Goal: Information Seeking & Learning: Understand process/instructions

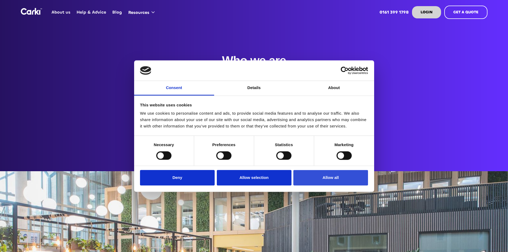
click at [330, 177] on button "Allow all" at bounding box center [330, 177] width 75 height 15
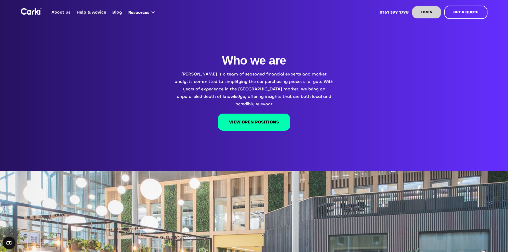
click at [62, 12] on link "About us" at bounding box center [60, 12] width 25 height 21
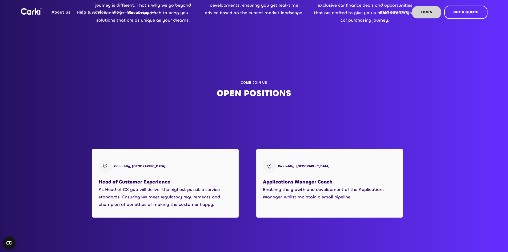
scroll to position [613, 0]
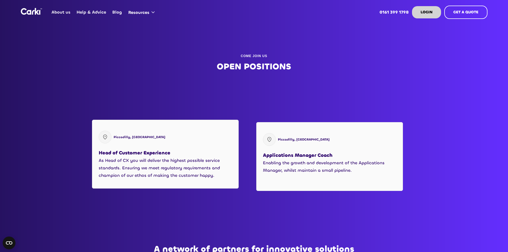
click at [138, 157] on p "As Head of CX you will deliver the highest possible service standards. Ensuring…" at bounding box center [165, 168] width 133 height 22
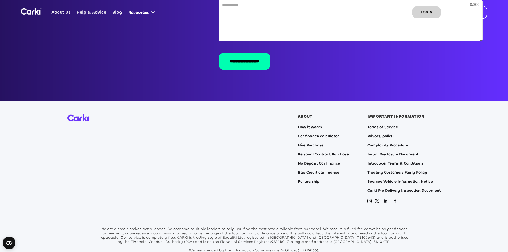
scroll to position [1071, 0]
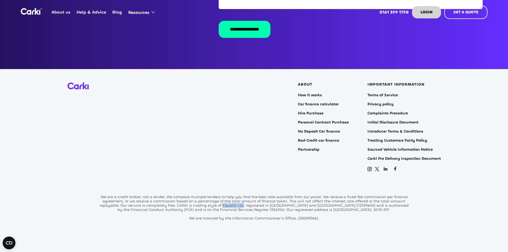
drag, startPoint x: 224, startPoint y: 196, endPoint x: 244, endPoint y: 197, distance: 19.7
click at [244, 197] on div "We are a credit broker, not a lender. We compare multiple lenders to help you f…" at bounding box center [254, 208] width 312 height 26
copy div "Equaliti Ltd"
click at [58, 12] on link "About us" at bounding box center [60, 12] width 25 height 21
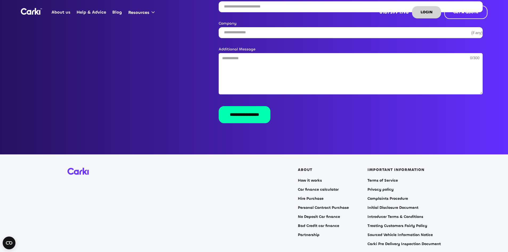
scroll to position [1013, 0]
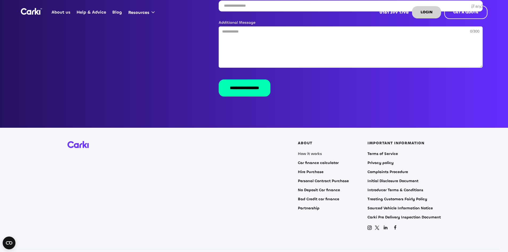
click at [311, 152] on link "How it works" at bounding box center [310, 154] width 24 height 4
